Goal: Transaction & Acquisition: Obtain resource

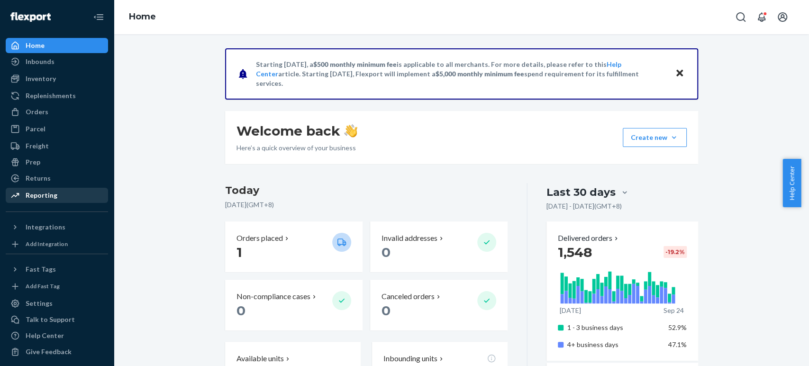
click at [45, 190] on div "Reporting" at bounding box center [42, 194] width 32 height 9
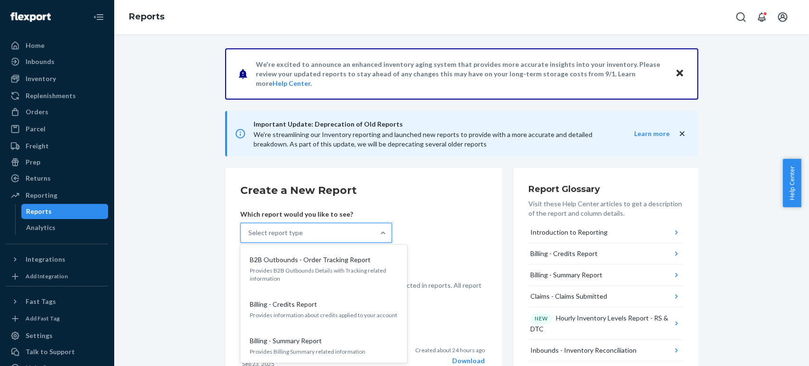
click at [270, 234] on div "Select report type" at bounding box center [275, 232] width 54 height 9
click at [249, 234] on input "option B2B Outbounds - Order Tracking Report focused, 1 of 33. 33 results avail…" at bounding box center [248, 232] width 1 height 9
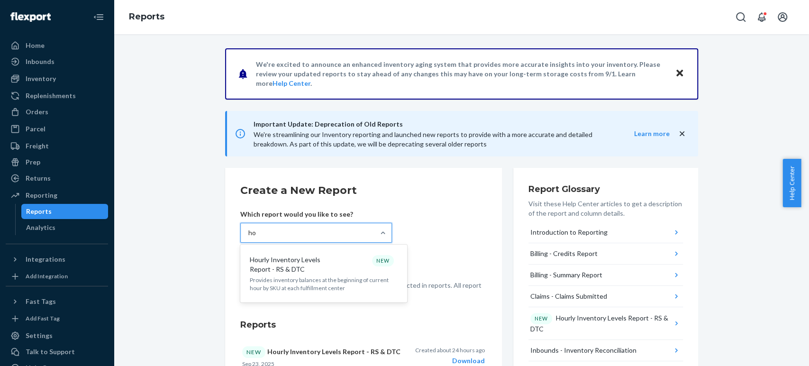
type input "hou"
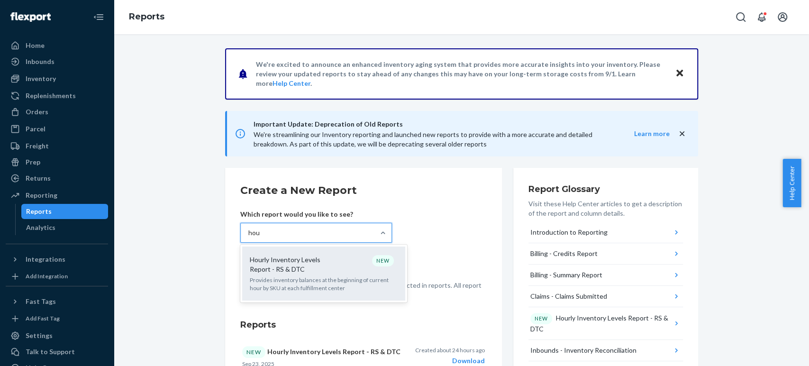
click at [311, 285] on p "Provides inventory balances at the beginning of current hour by SKU at each ful…" at bounding box center [324, 284] width 148 height 16
click at [260, 237] on input "hou" at bounding box center [254, 232] width 12 height 9
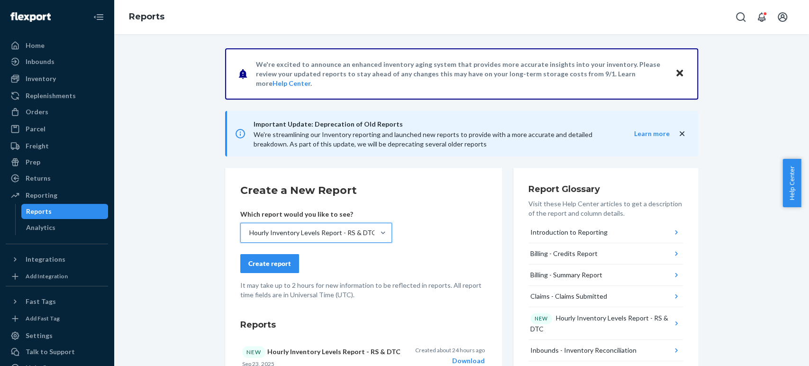
click at [276, 261] on div "Create report" at bounding box center [269, 263] width 43 height 9
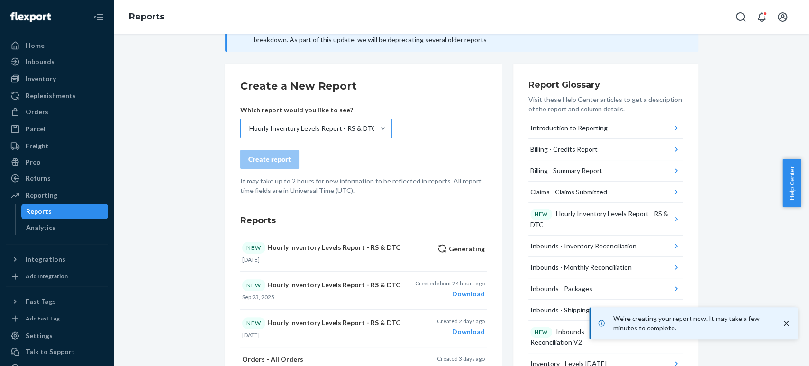
scroll to position [105, 0]
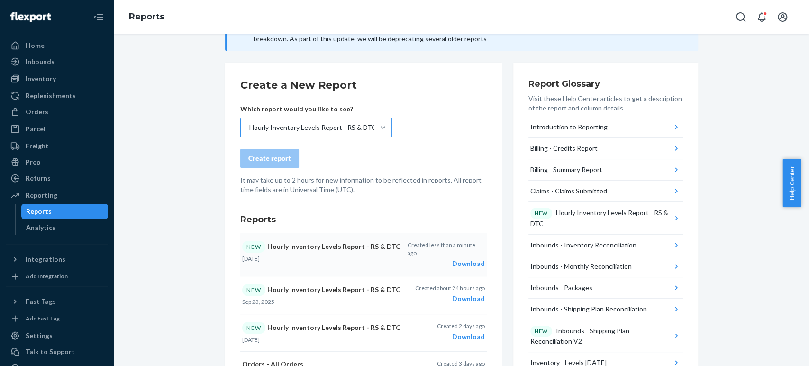
drag, startPoint x: 477, startPoint y: 249, endPoint x: 456, endPoint y: 258, distance: 23.0
click at [456, 259] on div "Download" at bounding box center [445, 263] width 77 height 9
